Goal: Transaction & Acquisition: Download file/media

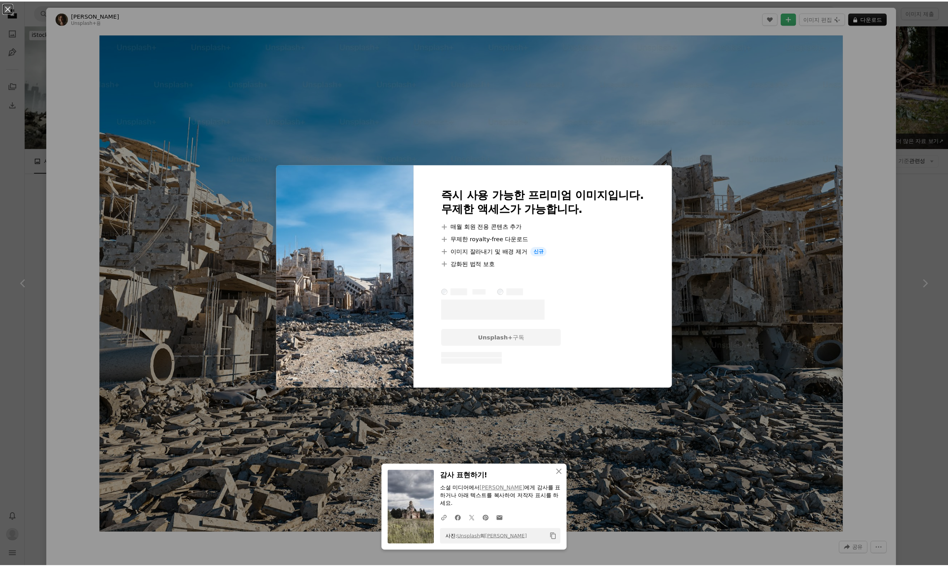
scroll to position [3362, 0]
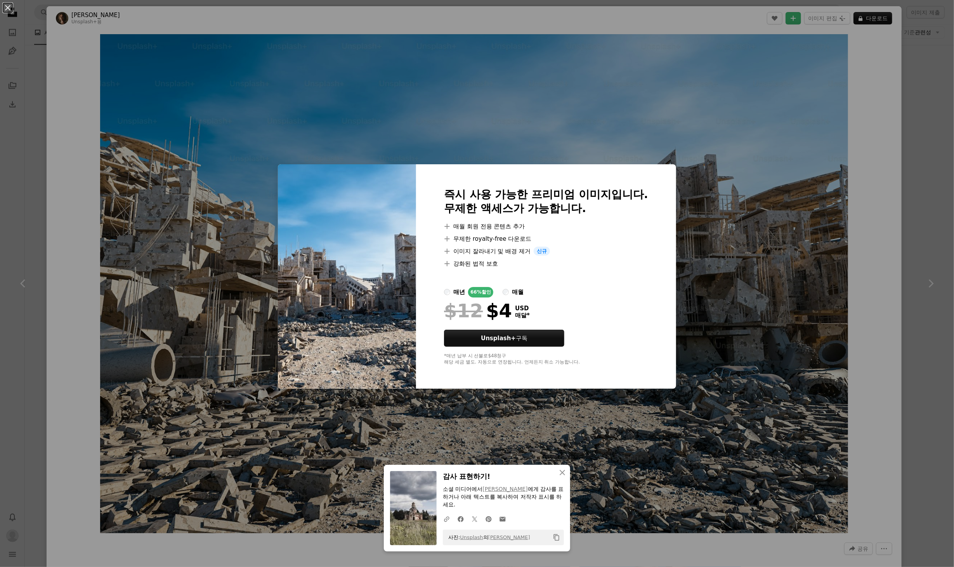
click at [624, 19] on div "An X shape 즉시 사용 가능한 프리미엄 이미지입니다. 무제한 액세스가 가능합니다. A plus sign 매월 회원 전용 콘텐츠 추가 A…" at bounding box center [477, 283] width 954 height 567
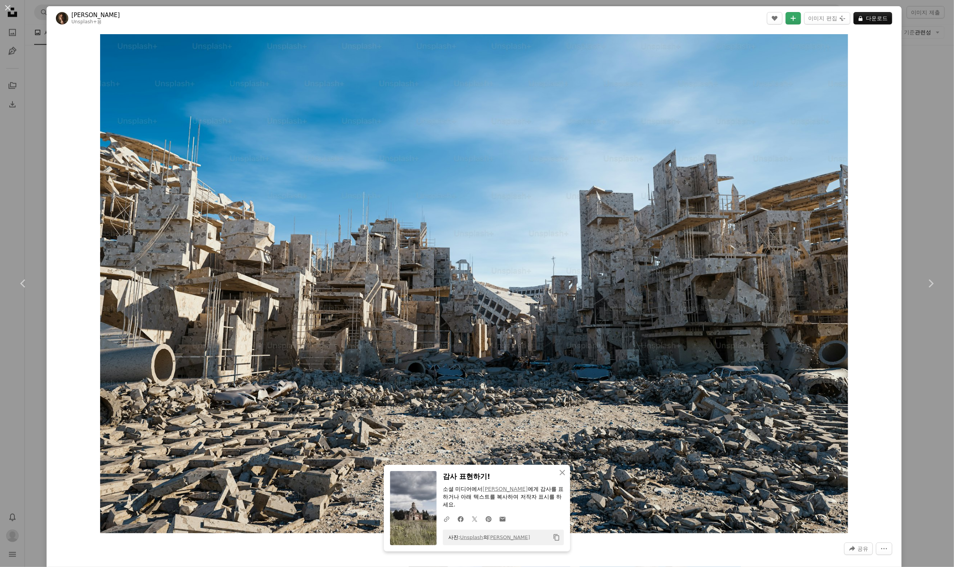
click at [791, 18] on icon "컬렉션에 추가" at bounding box center [793, 18] width 5 height 5
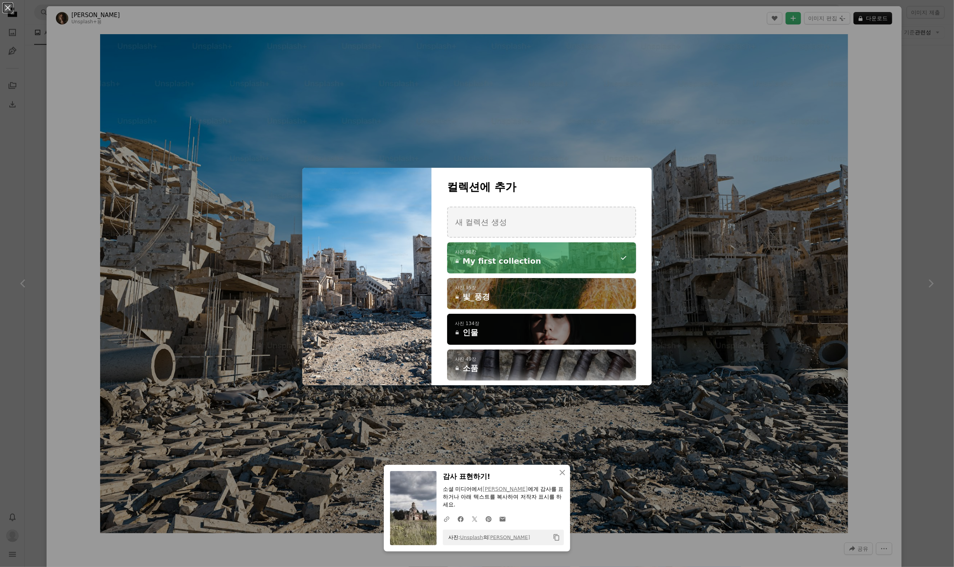
click at [463, 260] on span "My first collection" at bounding box center [502, 260] width 78 height 11
click at [496, 24] on div "An X shape 컬렉션에 추가 새 컬렉션 생성 A checkmark A plus sign 사진 97장 A lock My first coll…" at bounding box center [477, 283] width 954 height 567
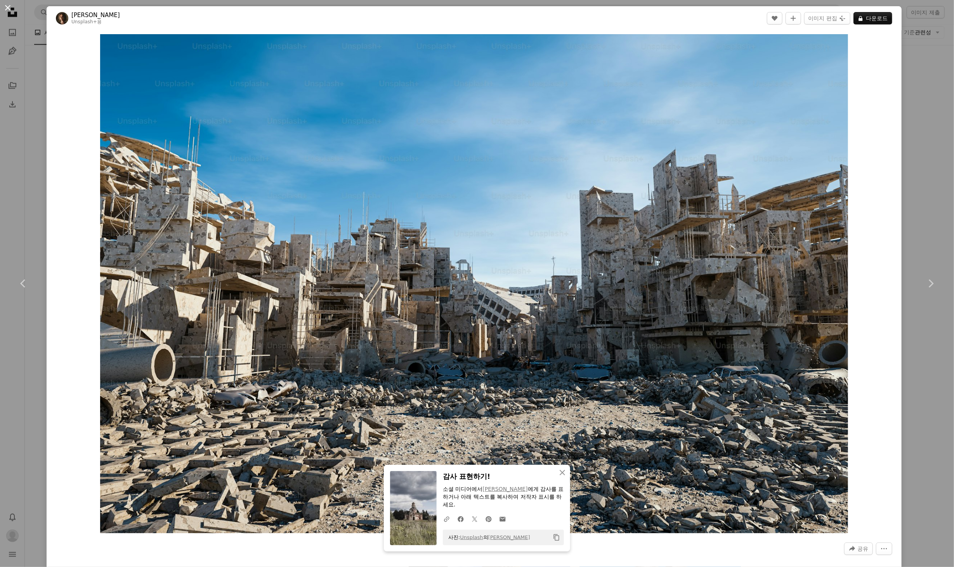
click at [7, 6] on button "An X shape" at bounding box center [7, 7] width 9 height 9
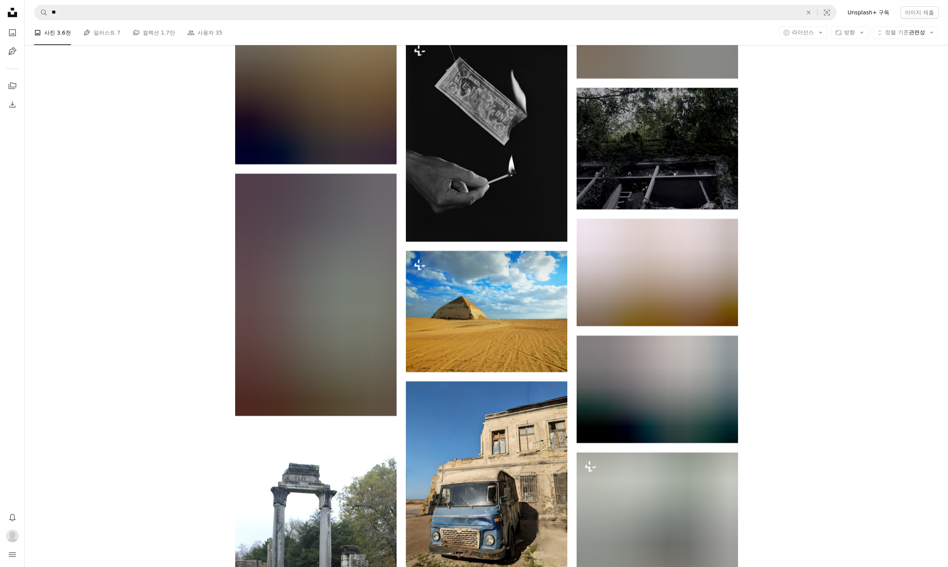
scroll to position [13552, 0]
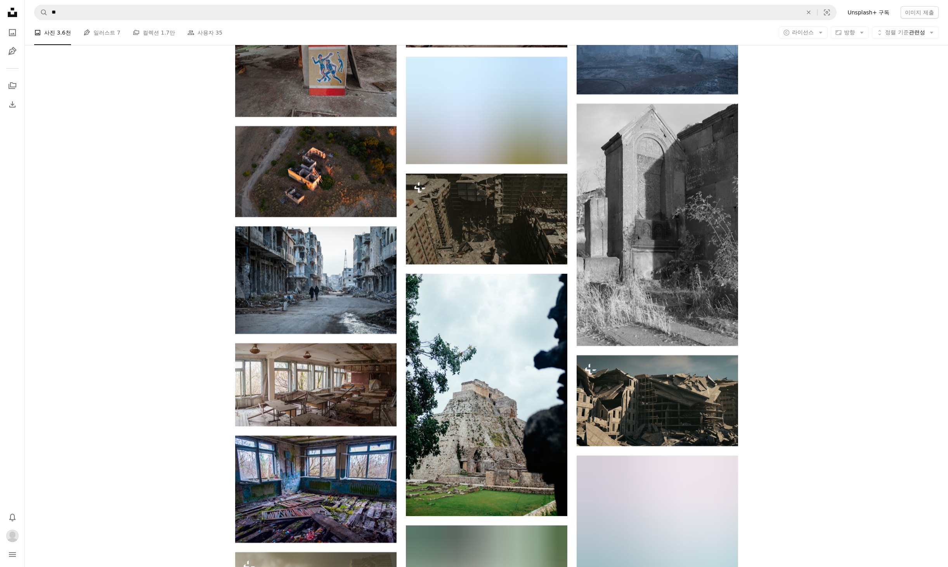
scroll to position [19580, 0]
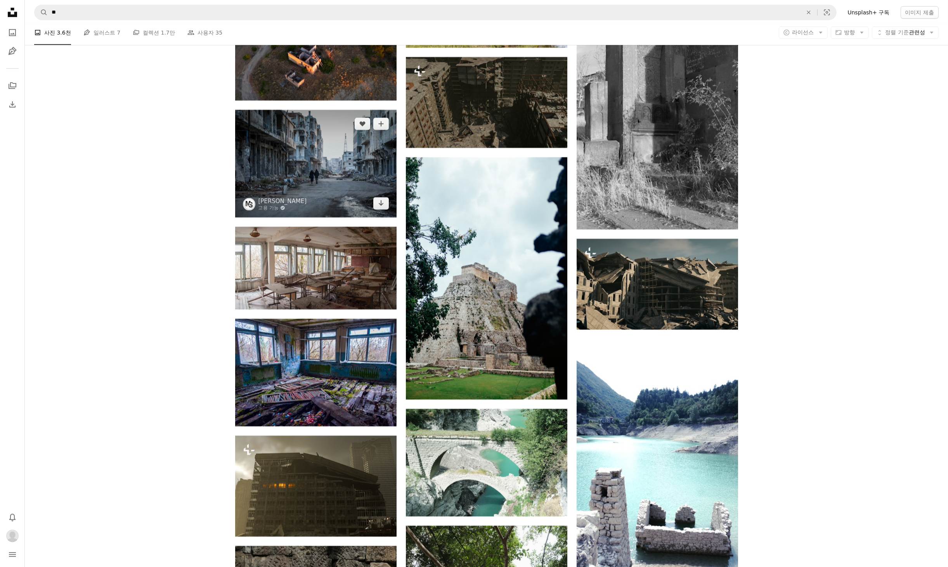
click at [338, 184] on img at bounding box center [315, 164] width 161 height 108
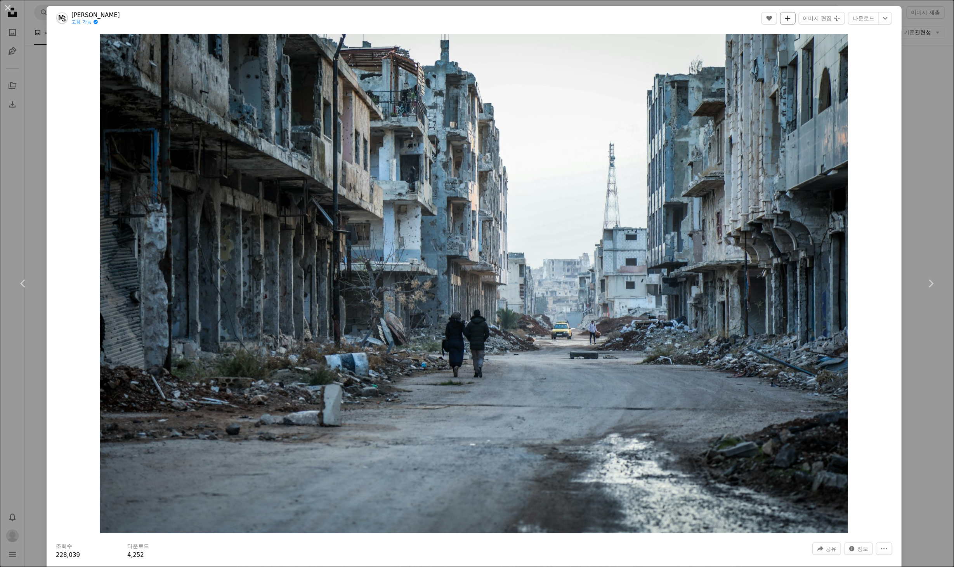
click at [785, 18] on icon "컬렉션에 추가" at bounding box center [787, 18] width 5 height 5
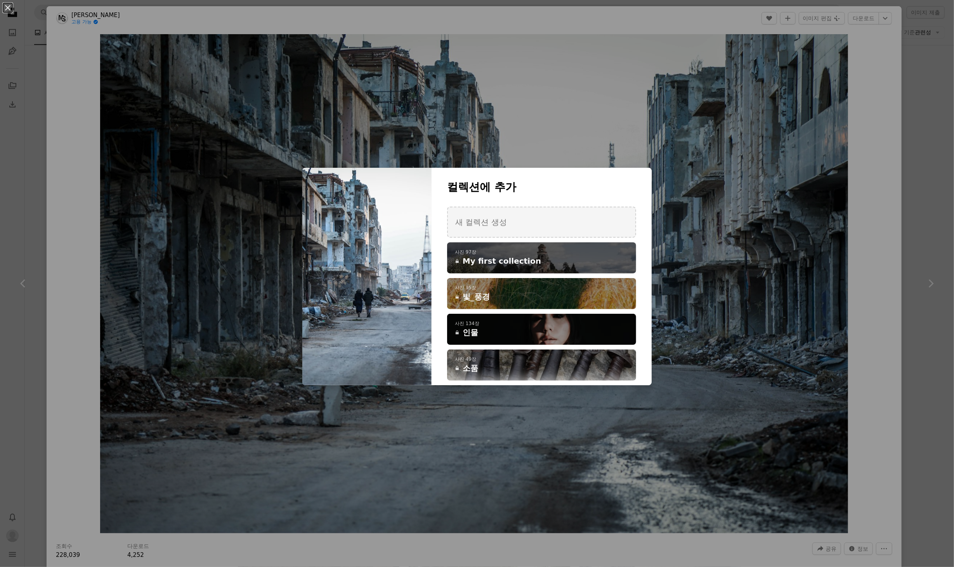
click at [483, 262] on span "My first collection" at bounding box center [502, 260] width 78 height 11
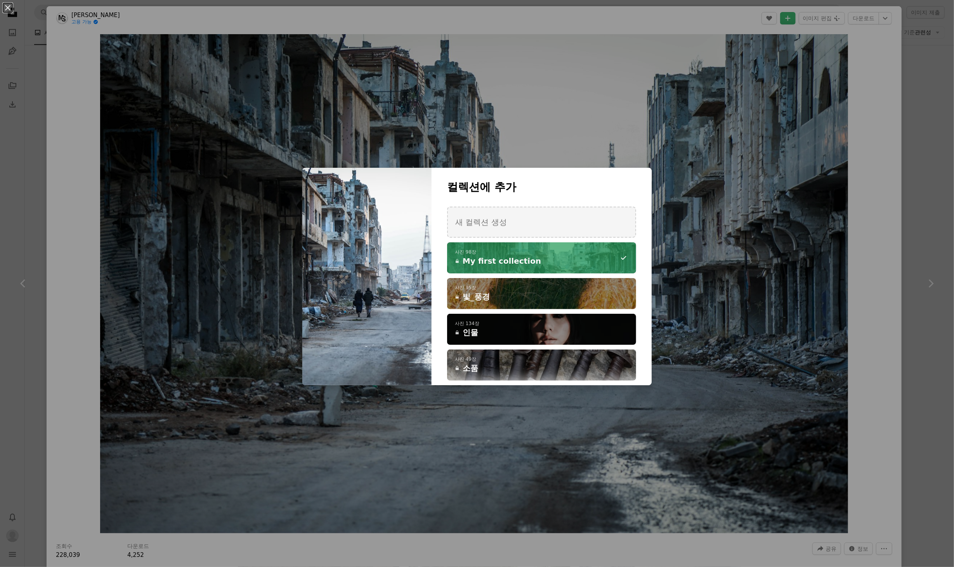
click at [854, 75] on div "An X shape 컬렉션에 추가 새 컬렉션 생성 A checkmark A minus sign 사진 98장 A lock My first col…" at bounding box center [477, 283] width 954 height 567
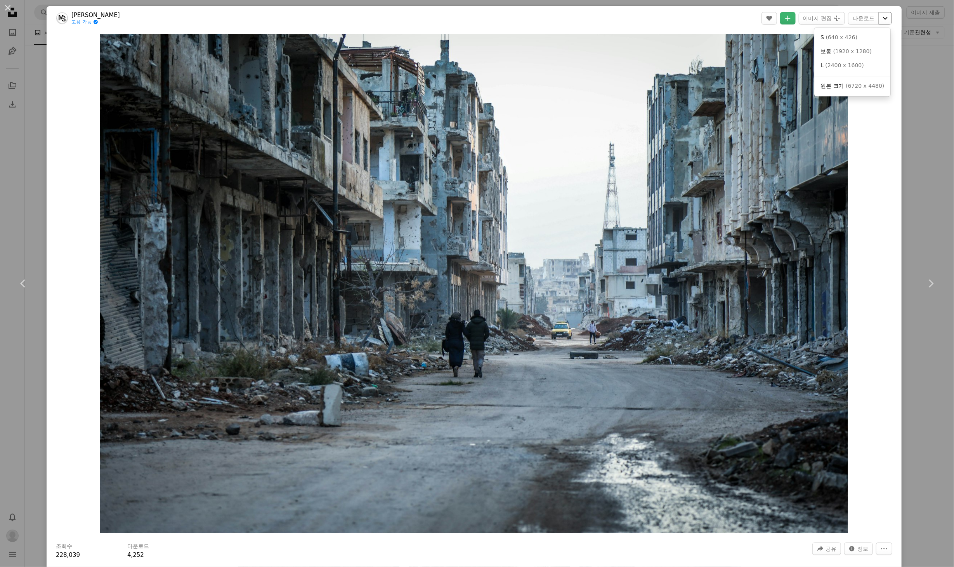
click at [883, 21] on icon "Chevron down" at bounding box center [885, 18] width 12 height 9
click at [846, 71] on link "L ( 2400 x 1600 )" at bounding box center [852, 66] width 70 height 14
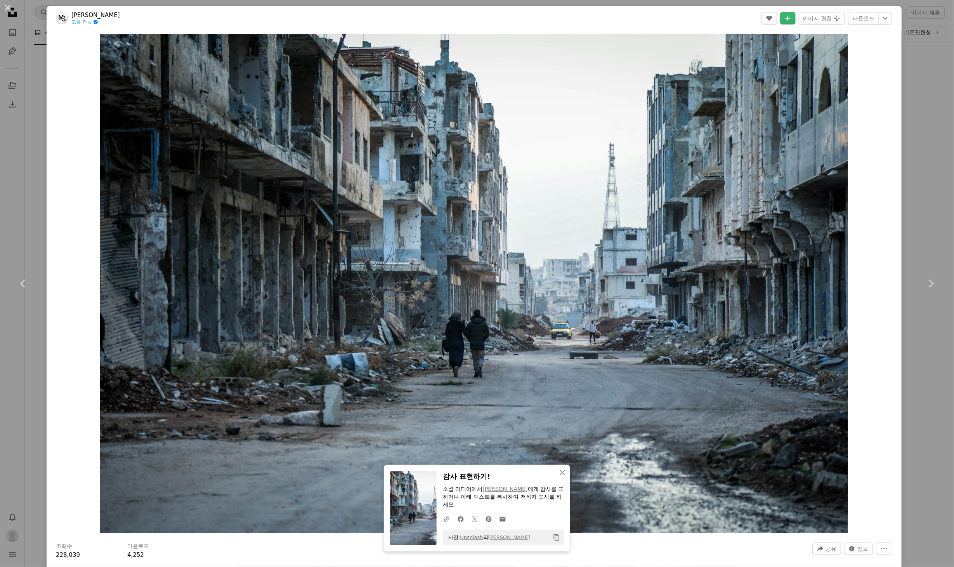
click at [7, 7] on button "An X shape" at bounding box center [7, 7] width 9 height 9
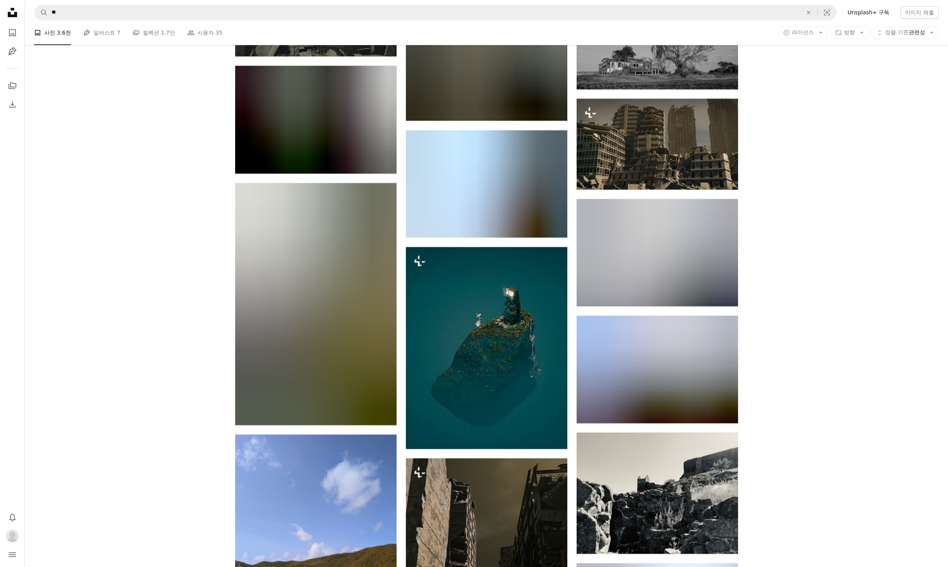
scroll to position [23131, 0]
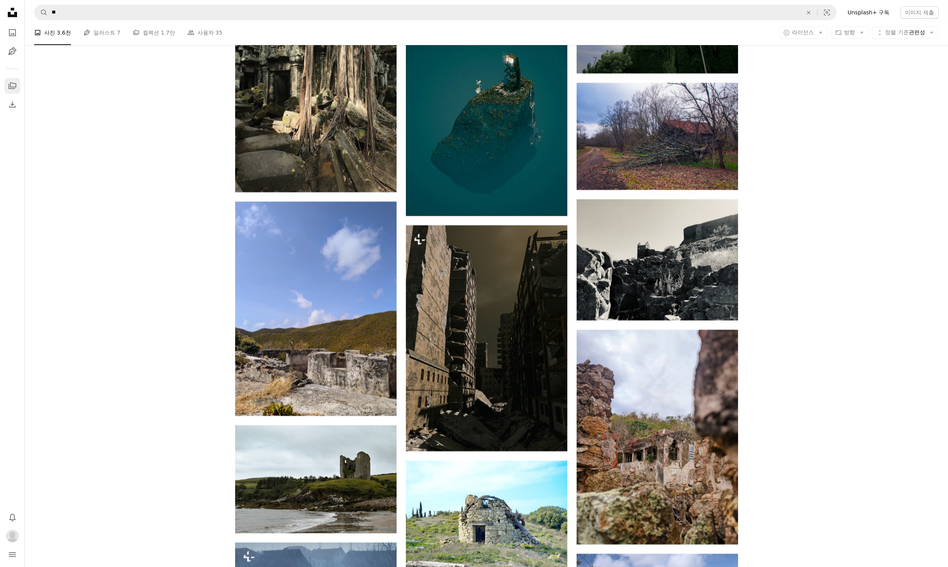
click at [16, 89] on icon "A stack of folders" at bounding box center [12, 85] width 9 height 9
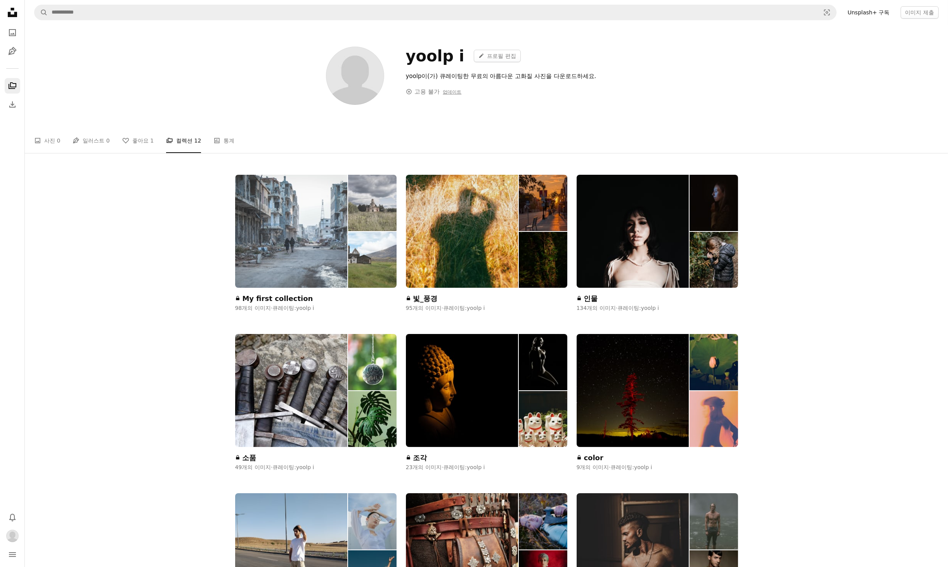
click at [330, 213] on img at bounding box center [291, 231] width 113 height 113
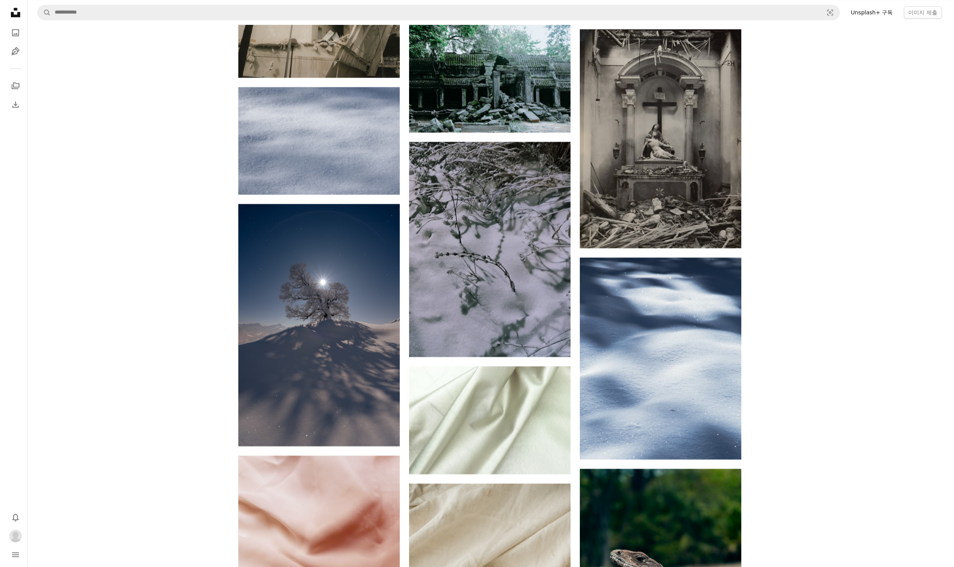
scroll to position [3086, 0]
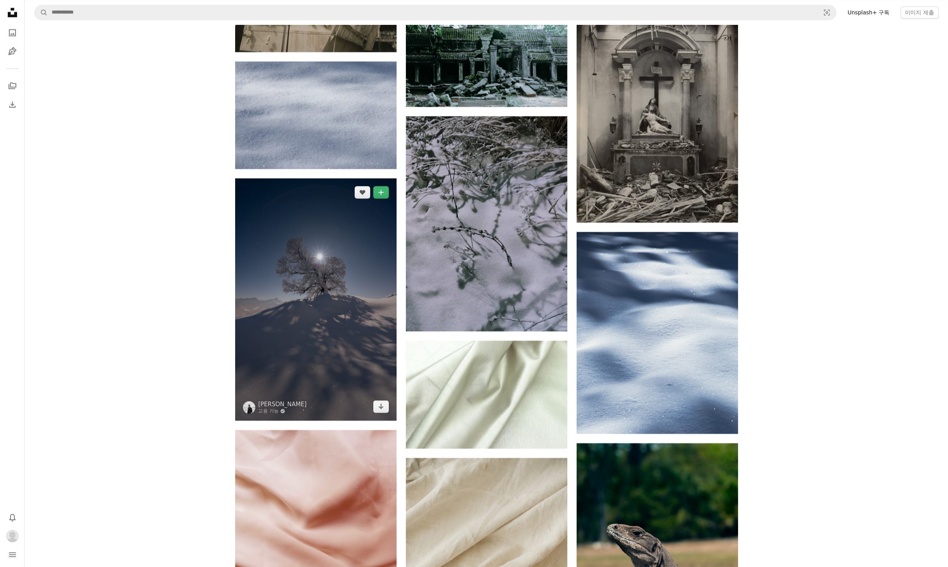
click at [331, 341] on img at bounding box center [315, 299] width 161 height 242
